Goal: Information Seeking & Learning: Learn about a topic

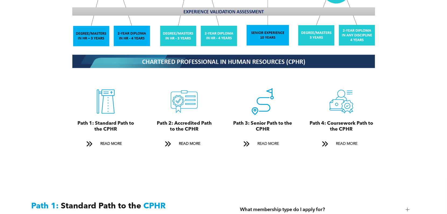
scroll to position [564, 0]
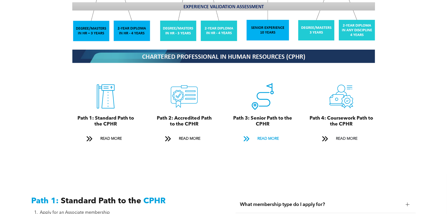
click at [262, 134] on span "READ MORE" at bounding box center [267, 139] width 25 height 10
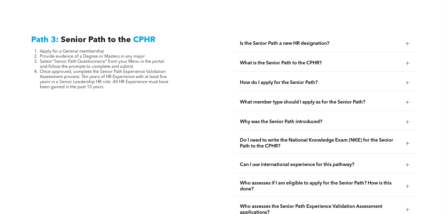
scroll to position [1339, 0]
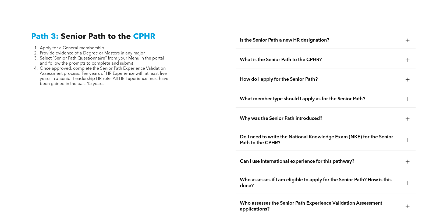
click at [406, 40] on div at bounding box center [407, 40] width 4 height 0
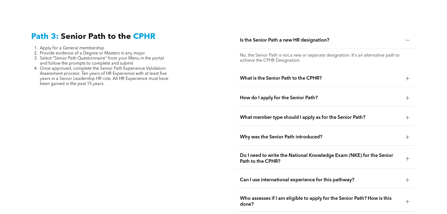
click at [406, 40] on div at bounding box center [407, 40] width 4 height 0
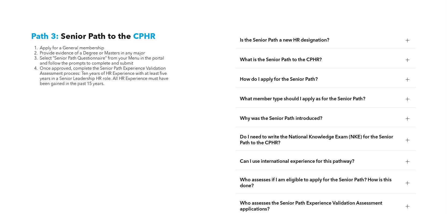
click at [408, 58] on div at bounding box center [407, 60] width 4 height 4
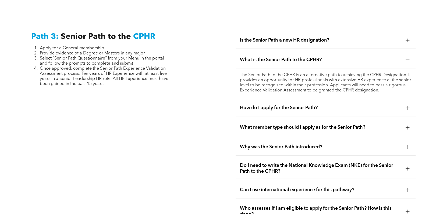
click at [406, 58] on div at bounding box center [407, 60] width 4 height 4
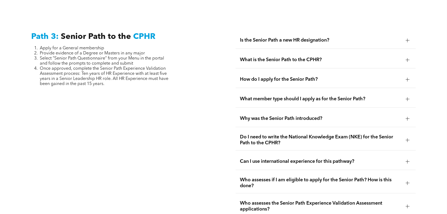
click at [406, 80] on div at bounding box center [407, 80] width 4 height 0
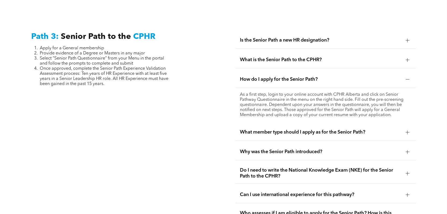
click at [407, 71] on div "How do I apply for the Senior Path?" at bounding box center [325, 79] width 180 height 17
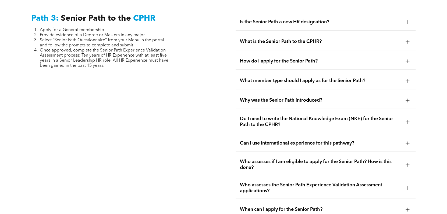
scroll to position [1365, 0]
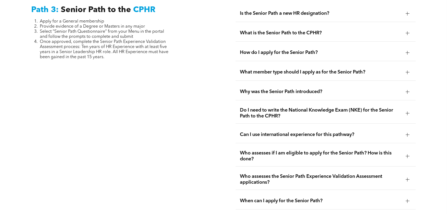
click at [408, 70] on div at bounding box center [407, 72] width 4 height 4
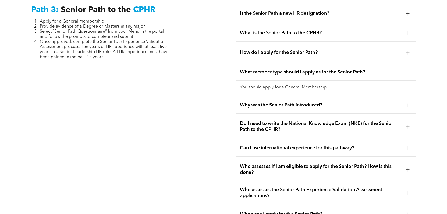
click at [408, 70] on div at bounding box center [407, 72] width 4 height 4
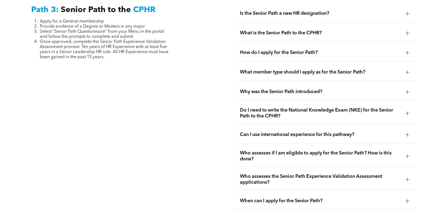
click at [407, 90] on div at bounding box center [407, 92] width 0 height 4
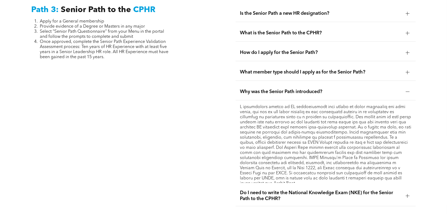
click at [407, 88] on div at bounding box center [407, 92] width 8 height 8
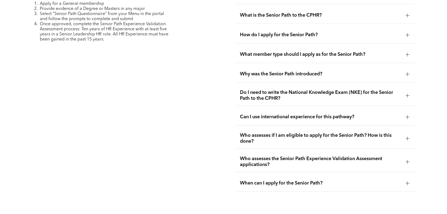
scroll to position [1392, 0]
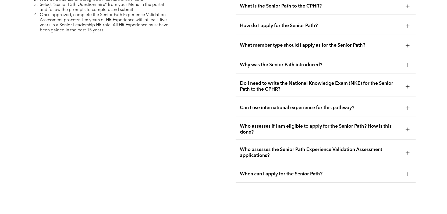
click at [407, 85] on div at bounding box center [407, 85] width 4 height 0
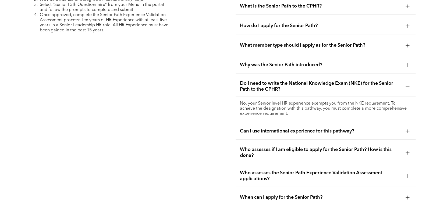
click at [409, 85] on div at bounding box center [407, 87] width 4 height 4
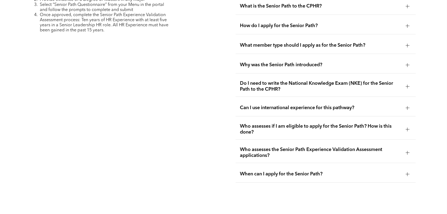
click at [408, 106] on div at bounding box center [407, 108] width 4 height 4
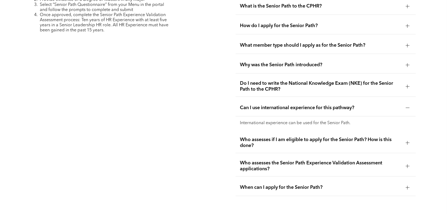
click at [410, 104] on div at bounding box center [407, 108] width 8 height 8
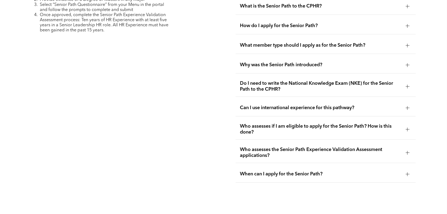
click at [407, 128] on div at bounding box center [407, 130] width 4 height 4
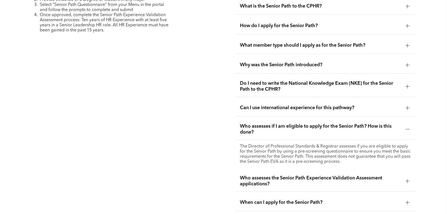
click at [408, 126] on div at bounding box center [407, 130] width 8 height 8
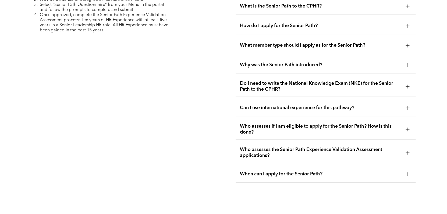
click at [408, 151] on div at bounding box center [407, 153] width 4 height 4
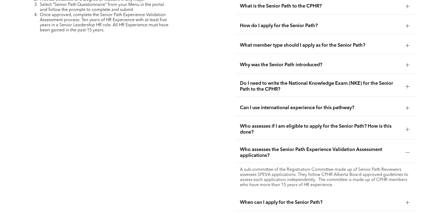
click at [405, 143] on div "Who assesses the Senior Path Experience Validation Assessment applications?" at bounding box center [325, 153] width 180 height 21
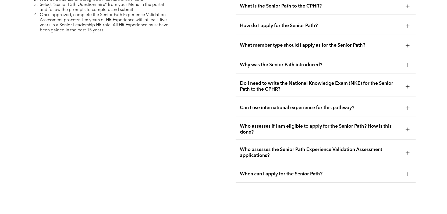
scroll to position [1419, 0]
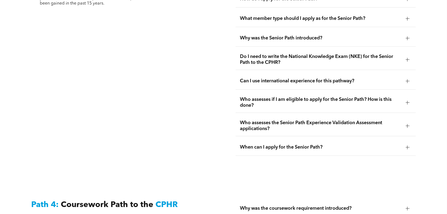
click at [408, 146] on div at bounding box center [407, 148] width 4 height 4
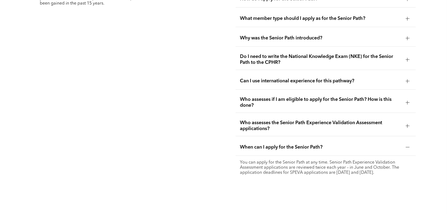
click at [409, 144] on div at bounding box center [407, 148] width 8 height 8
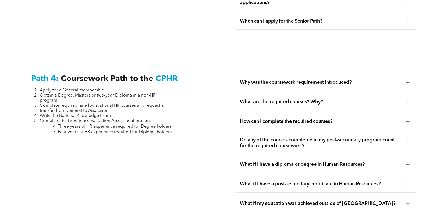
scroll to position [1554, 0]
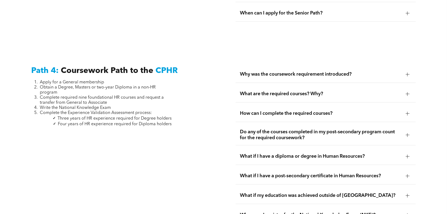
click at [406, 92] on div at bounding box center [407, 94] width 4 height 4
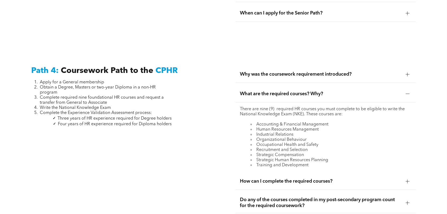
click at [406, 92] on div at bounding box center [407, 94] width 4 height 4
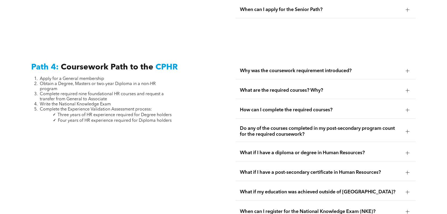
scroll to position [1580, 0]
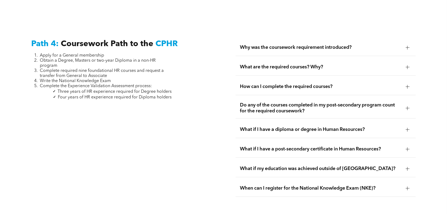
click at [405, 83] on div at bounding box center [407, 87] width 8 height 8
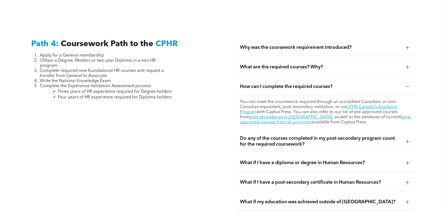
click at [405, 83] on div at bounding box center [407, 87] width 8 height 8
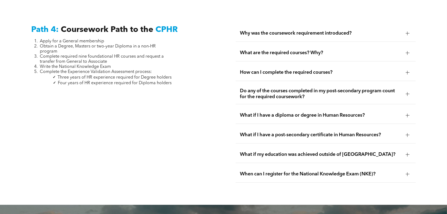
scroll to position [1607, 0]
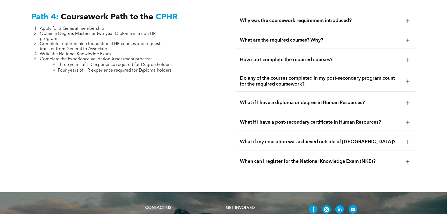
click at [406, 80] on div at bounding box center [407, 82] width 4 height 4
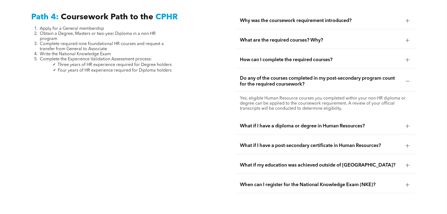
click at [405, 77] on div at bounding box center [407, 81] width 8 height 8
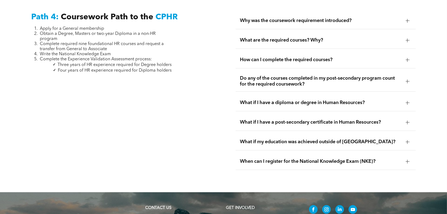
click at [406, 103] on div at bounding box center [407, 103] width 4 height 0
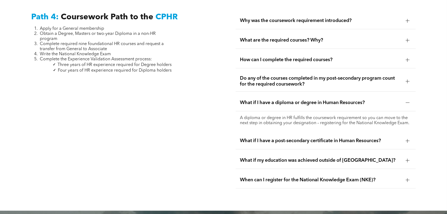
click at [406, 101] on div at bounding box center [407, 103] width 4 height 4
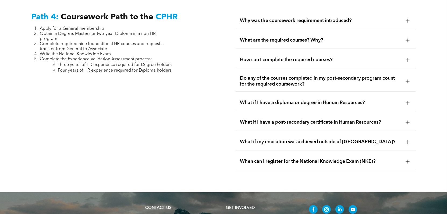
click at [408, 121] on div at bounding box center [407, 123] width 4 height 4
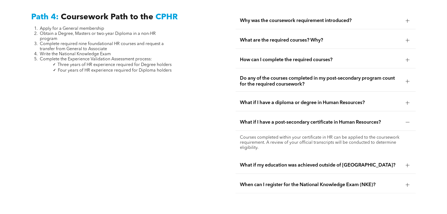
click at [408, 119] on div at bounding box center [407, 123] width 8 height 8
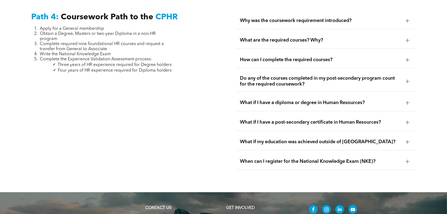
click at [405, 138] on div at bounding box center [407, 142] width 8 height 8
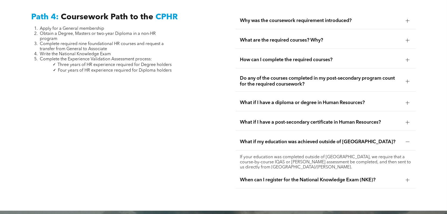
click at [408, 138] on div at bounding box center [407, 142] width 8 height 8
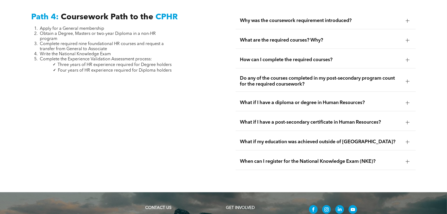
click at [406, 162] on div at bounding box center [407, 162] width 4 height 0
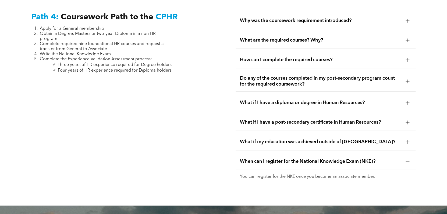
click at [404, 158] on div at bounding box center [407, 162] width 8 height 8
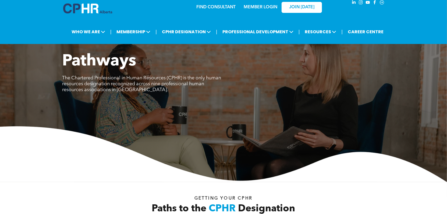
scroll to position [0, 0]
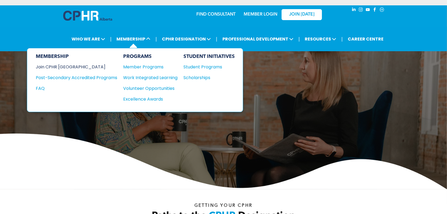
click at [66, 65] on div "Join CPHR [GEOGRAPHIC_DATA]" at bounding box center [72, 67] width 73 height 7
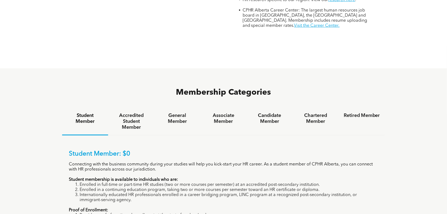
scroll to position [323, 0]
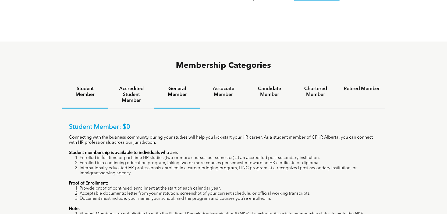
click at [173, 86] on h4 "General Member" at bounding box center [177, 92] width 36 height 12
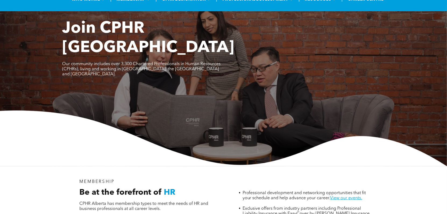
scroll to position [0, 0]
